Goal: Navigation & Orientation: Understand site structure

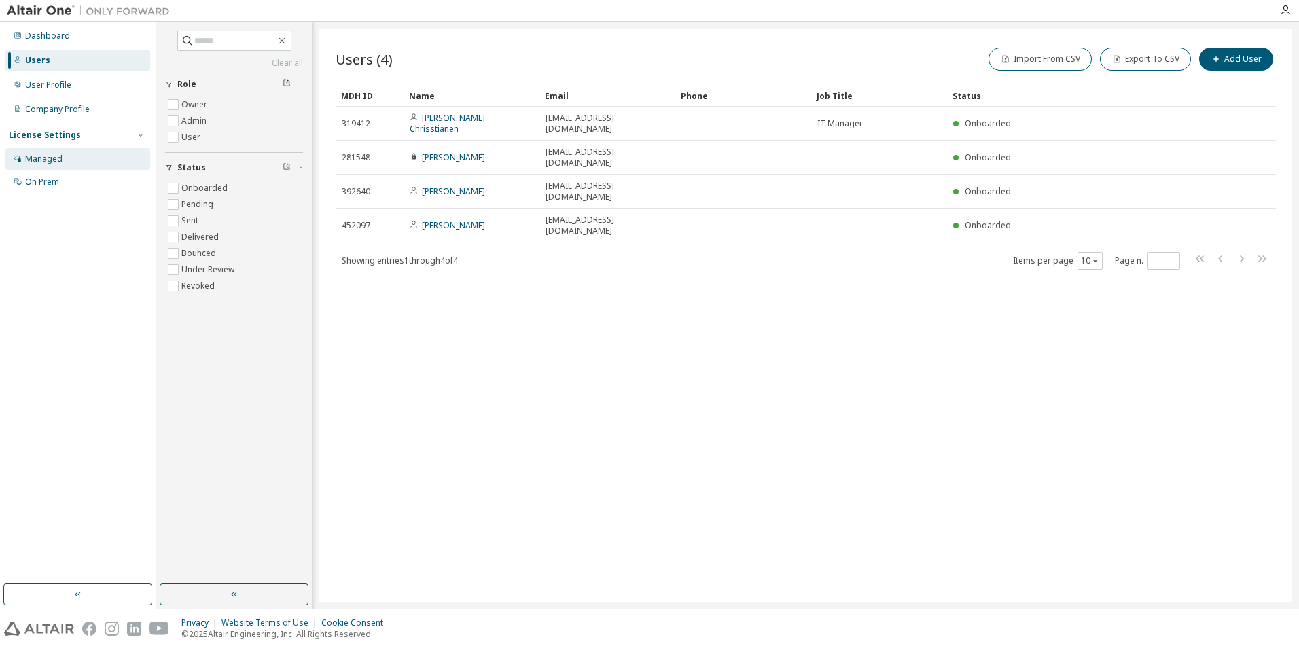
click at [42, 160] on div "Managed" at bounding box center [43, 159] width 37 height 11
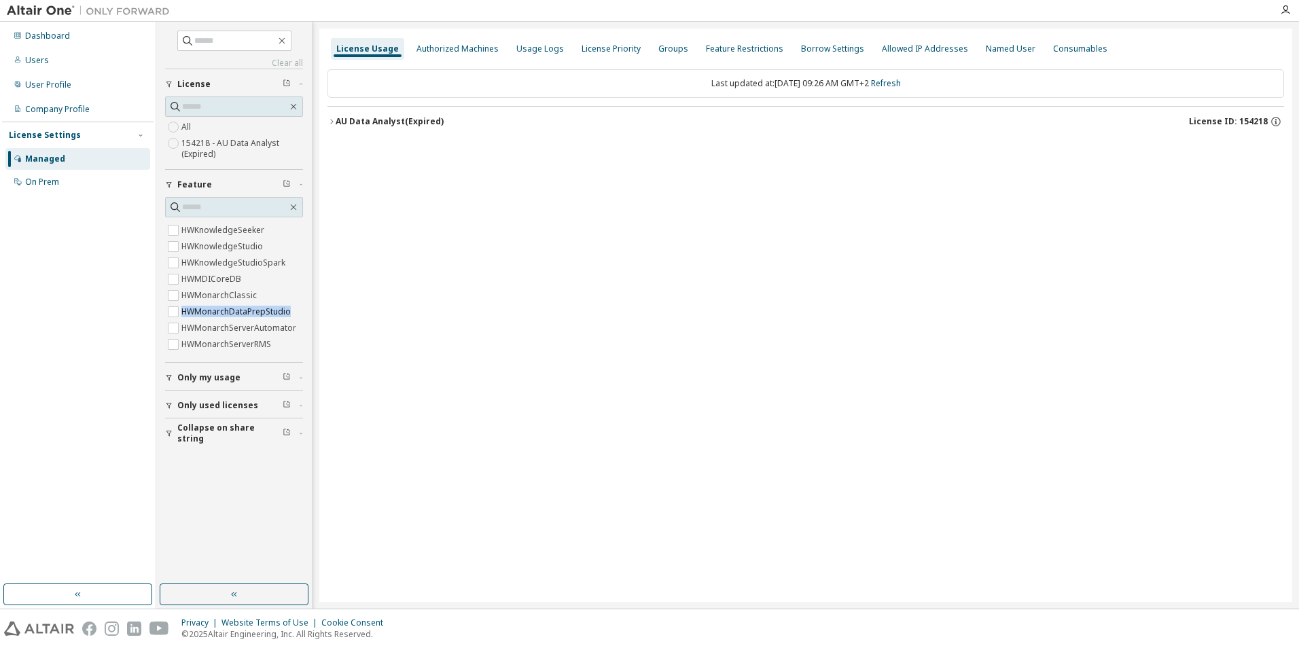
scroll to position [323, 25]
drag, startPoint x: 296, startPoint y: 289, endPoint x: 296, endPoint y: 323, distance: 34.0
click at [296, 323] on div "GlobalZoneAM HyperWorks HWAccessEmbedded HWActivate HWAltairOneDesktop HWAltair…" at bounding box center [234, 287] width 138 height 136
drag, startPoint x: 296, startPoint y: 323, endPoint x: 232, endPoint y: 202, distance: 137.4
click at [232, 202] on input "text" at bounding box center [234, 207] width 105 height 14
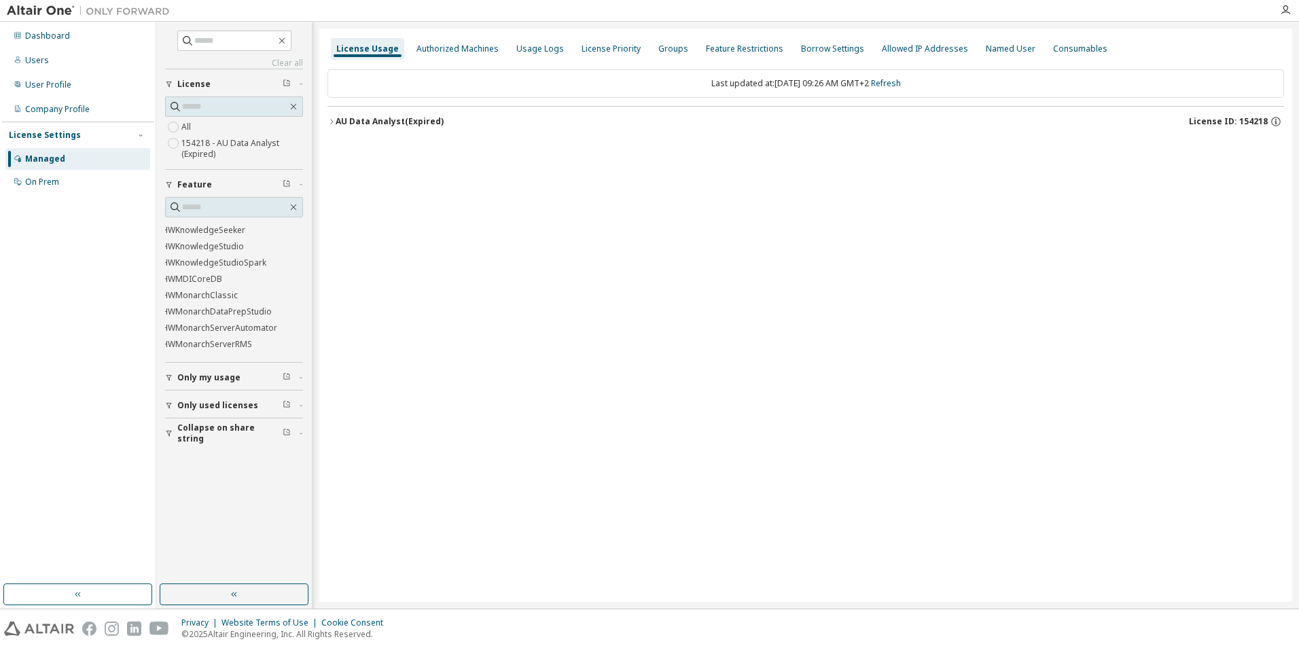
click at [175, 380] on div "button" at bounding box center [171, 378] width 12 height 8
click at [162, 446] on div "Clear all Collapse on share string Only used licenses Only my usage Yes No Feat…" at bounding box center [234, 303] width 152 height 558
click at [167, 445] on icon "button" at bounding box center [169, 445] width 8 height 8
click at [332, 122] on icon "button" at bounding box center [331, 121] width 3 height 5
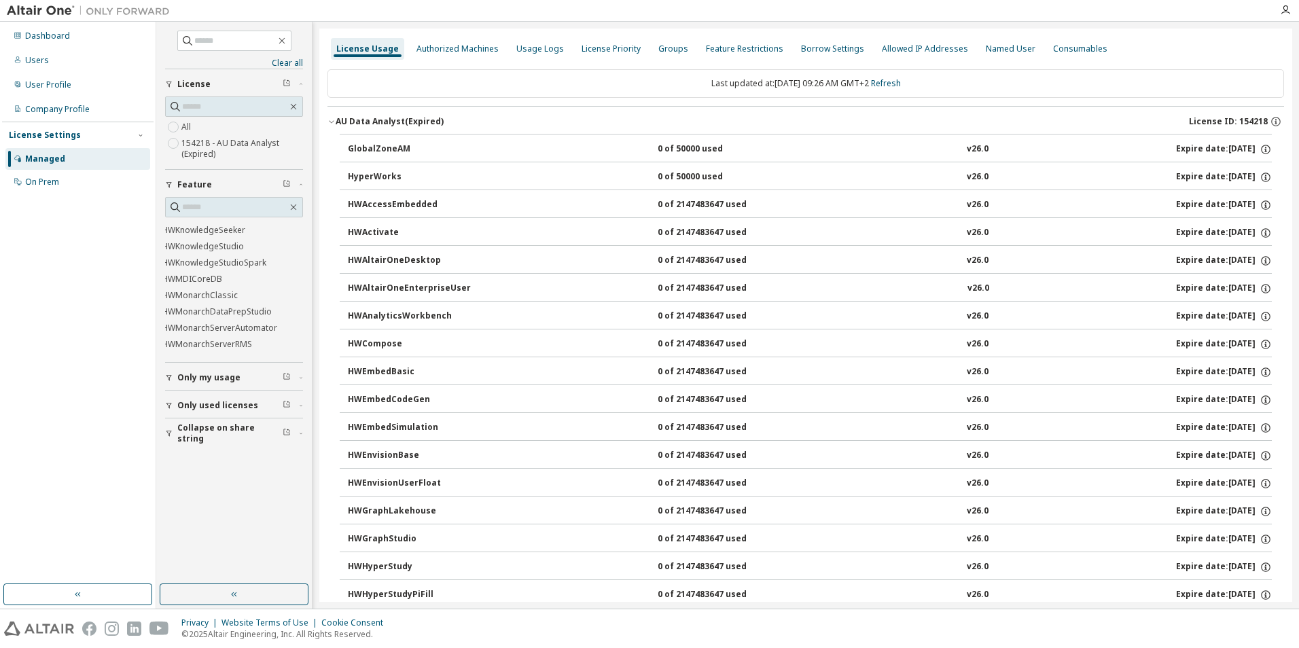
click at [332, 122] on icon "button" at bounding box center [331, 122] width 5 height 3
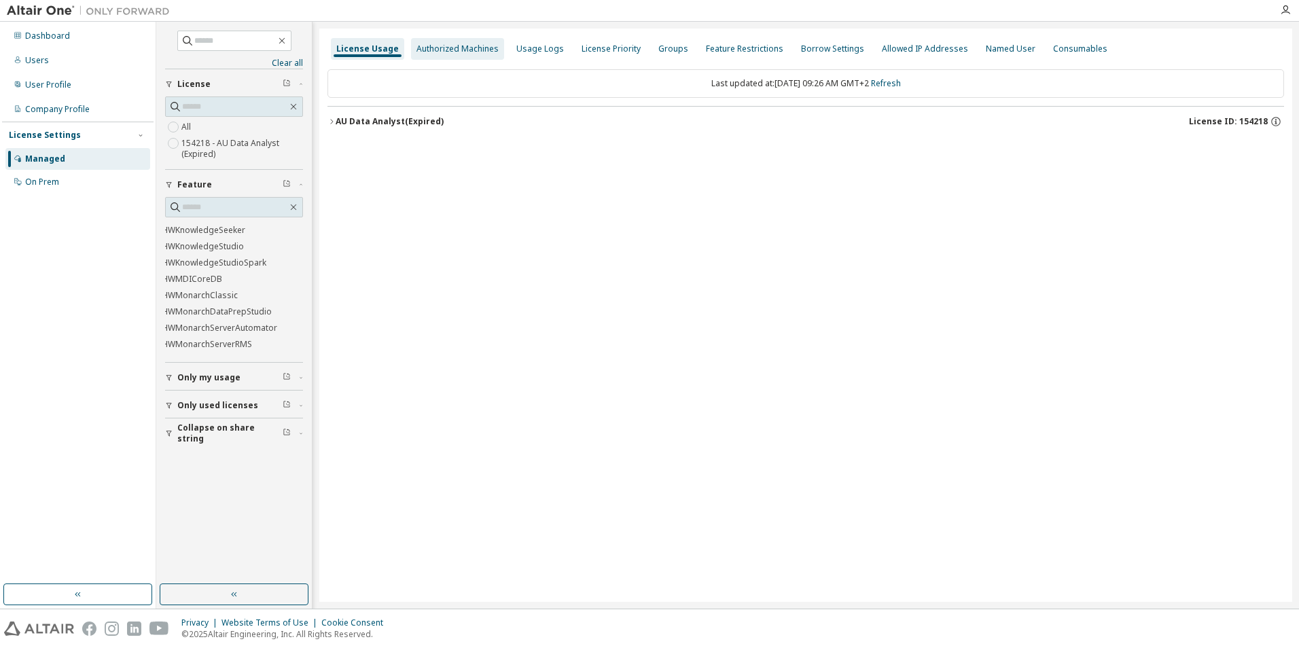
click at [448, 48] on div "Authorized Machines" at bounding box center [457, 48] width 82 height 11
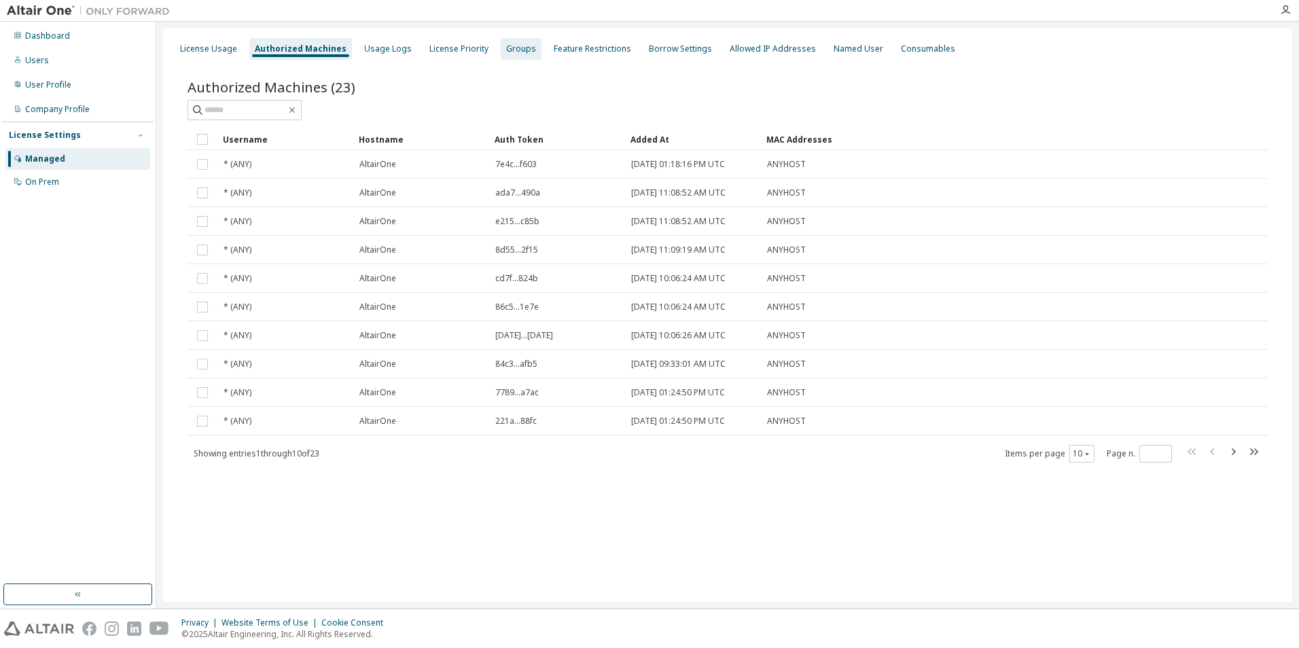
click at [513, 45] on div "Groups" at bounding box center [521, 48] width 30 height 11
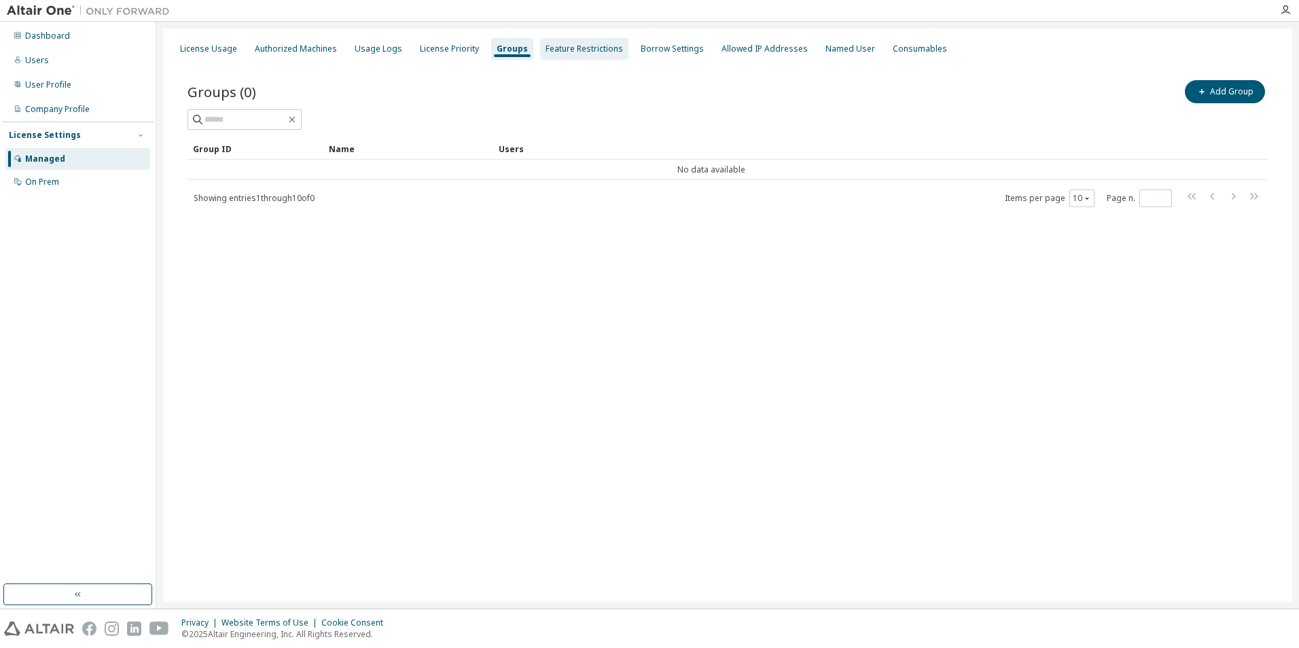
click at [558, 49] on div "Feature Restrictions" at bounding box center [584, 48] width 77 height 11
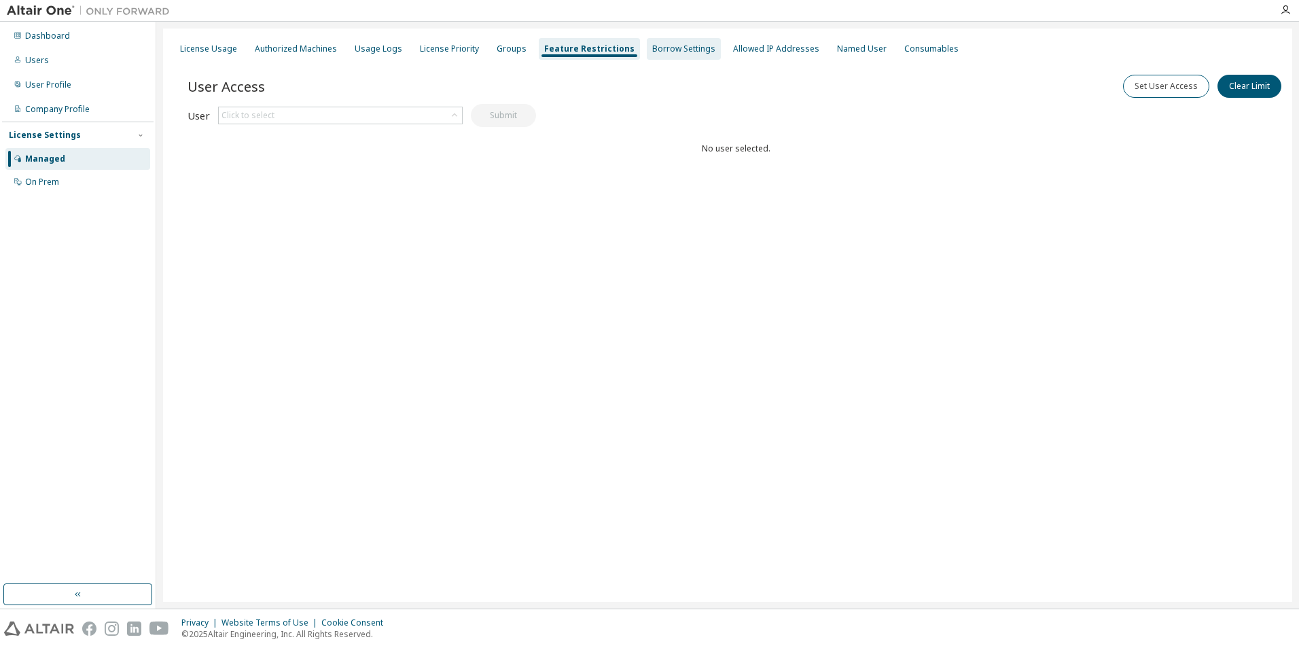
click at [662, 52] on div "Borrow Settings" at bounding box center [683, 48] width 63 height 11
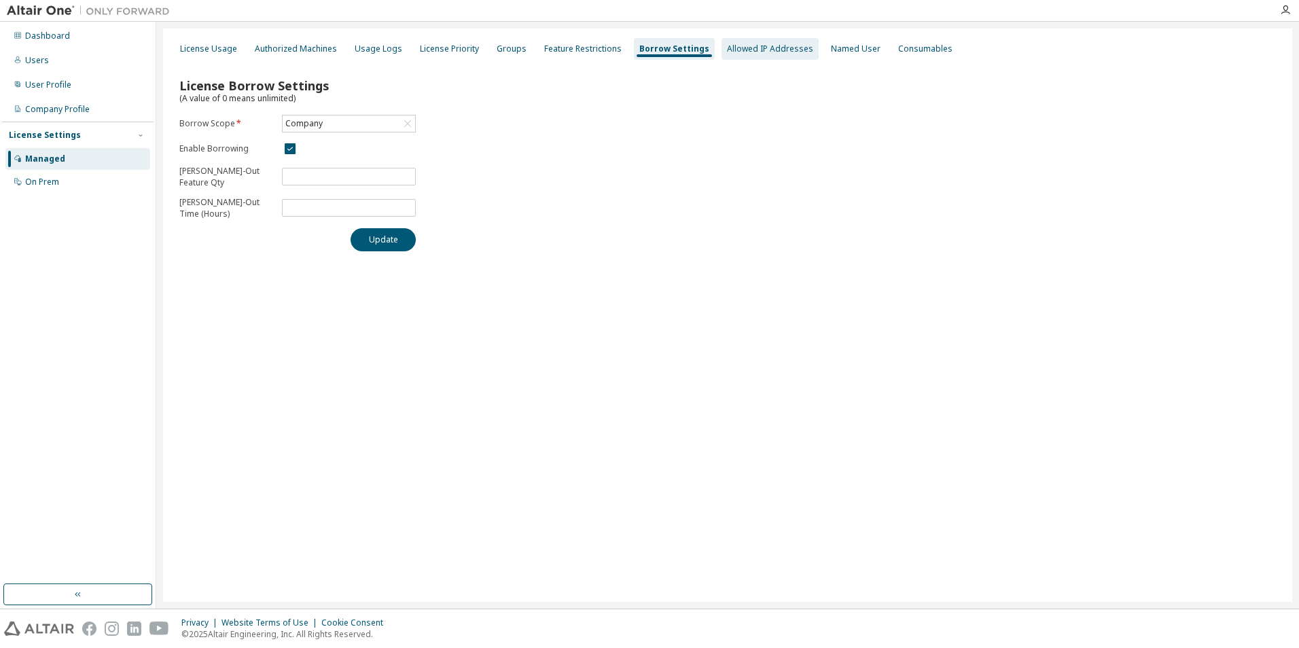
click at [749, 46] on div "Allowed IP Addresses" at bounding box center [770, 48] width 86 height 11
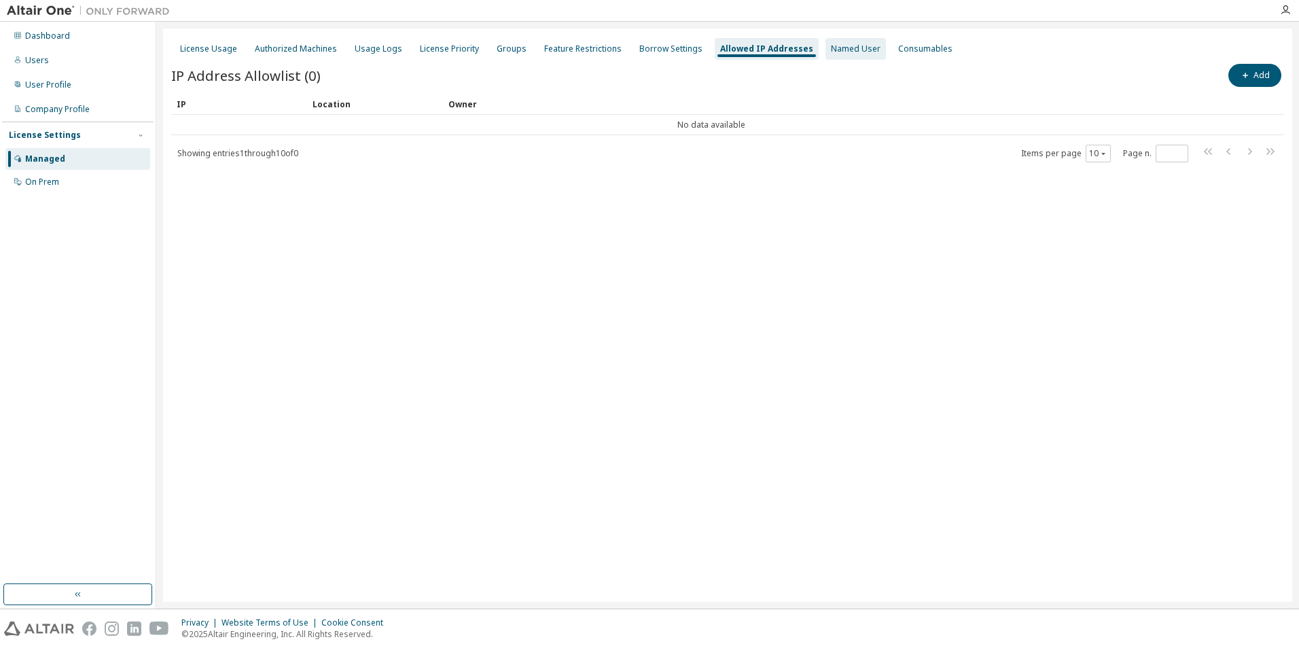
click at [831, 41] on div "Named User" at bounding box center [855, 49] width 60 height 22
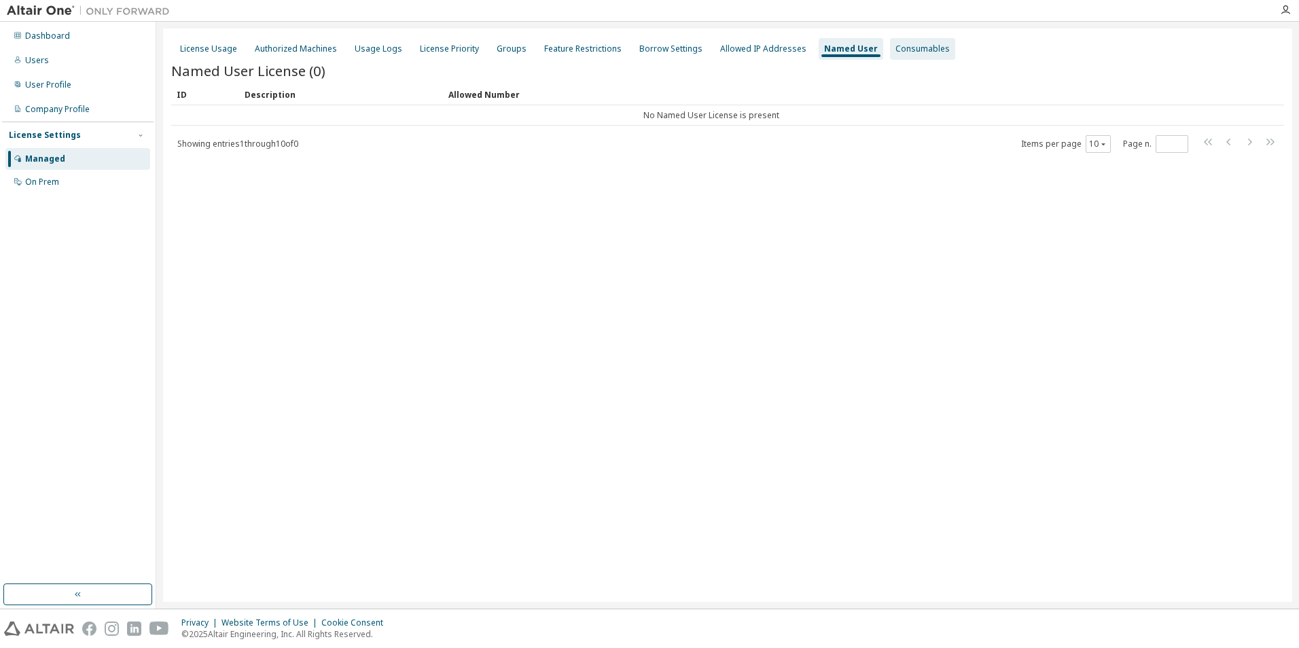
click at [915, 47] on div "Consumables" at bounding box center [922, 48] width 54 height 11
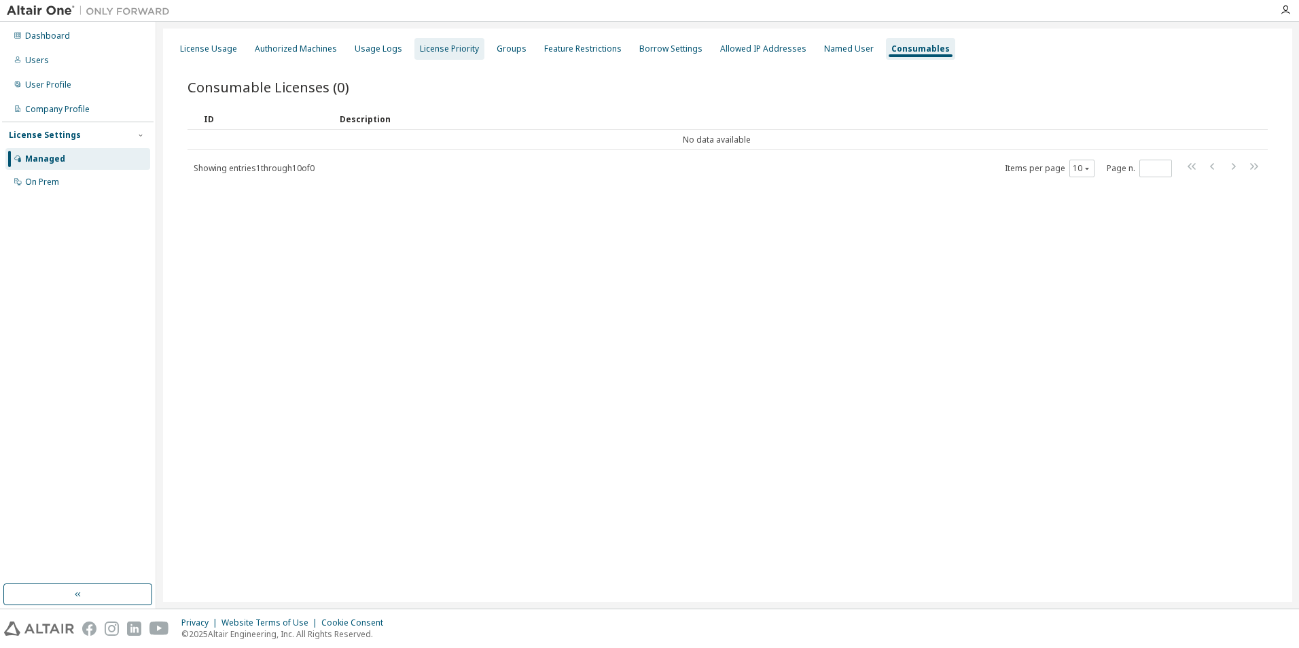
click at [440, 47] on div "License Priority" at bounding box center [449, 48] width 59 height 11
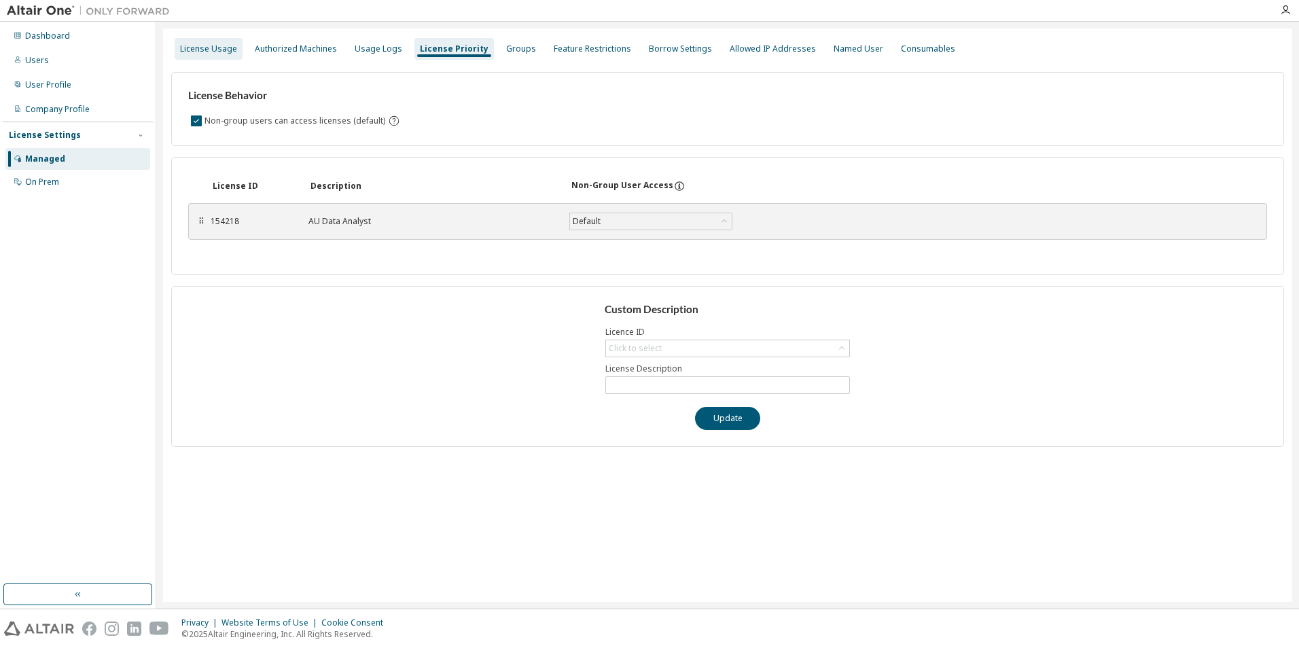
click at [204, 49] on div "License Usage" at bounding box center [208, 48] width 57 height 11
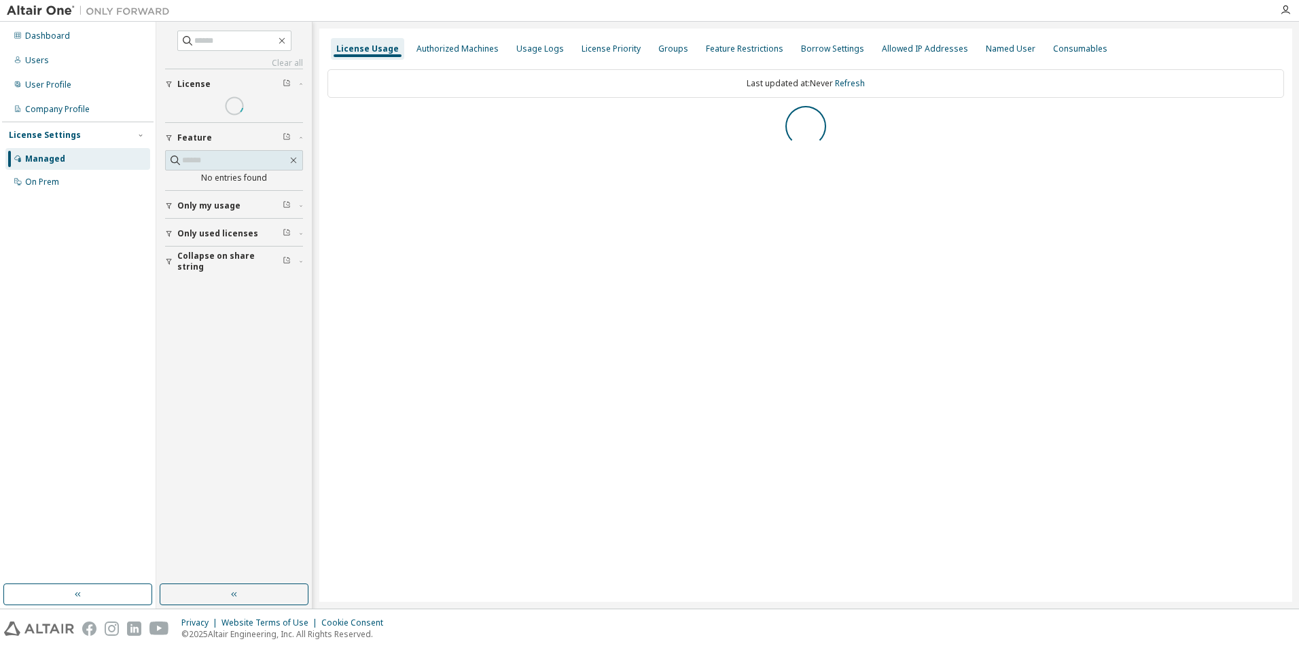
click at [204, 49] on span at bounding box center [234, 41] width 114 height 20
